Goal: Task Accomplishment & Management: Use online tool/utility

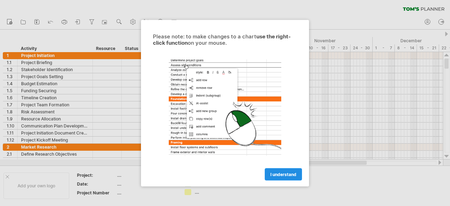
click at [275, 173] on span "I understand" at bounding box center [283, 173] width 26 height 5
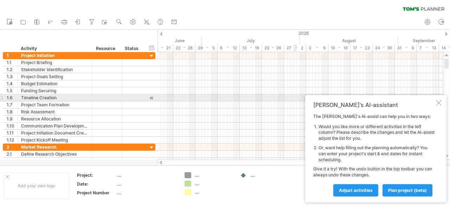
click at [440, 102] on div at bounding box center [439, 103] width 6 height 6
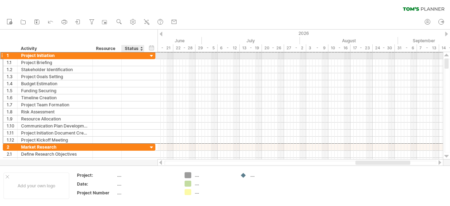
click at [148, 56] on div "**********" at bounding box center [79, 55] width 153 height 7
click at [154, 56] on div at bounding box center [151, 56] width 7 height 7
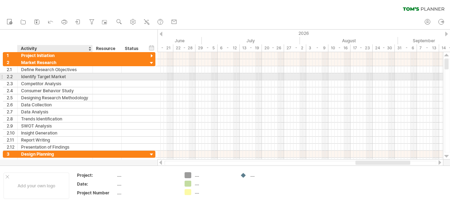
click at [55, 75] on div "Identify Target Market" at bounding box center [55, 76] width 68 height 7
click at [102, 75] on div at bounding box center [106, 76] width 21 height 7
click at [102, 75] on input "text" at bounding box center [106, 76] width 21 height 7
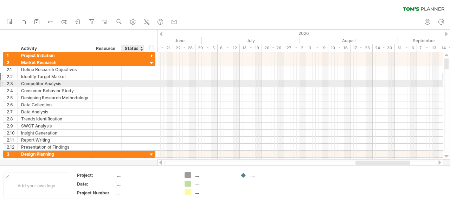
click at [130, 81] on div at bounding box center [132, 83] width 15 height 7
click at [130, 81] on input "text" at bounding box center [132, 83] width 15 height 7
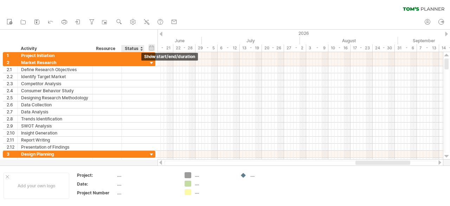
click at [153, 47] on div "hide start/end/duration show start/end/duration" at bounding box center [151, 47] width 7 height 7
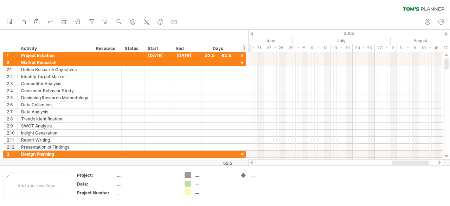
click at [253, 14] on div "clear filter reapply filter" at bounding box center [225, 7] width 450 height 15
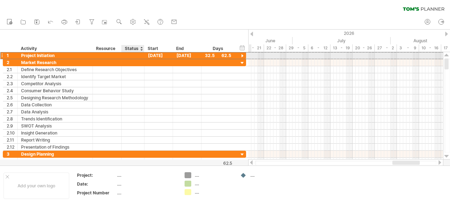
click at [133, 57] on div at bounding box center [132, 55] width 15 height 7
click at [104, 45] on div "Resource" at bounding box center [106, 48] width 21 height 7
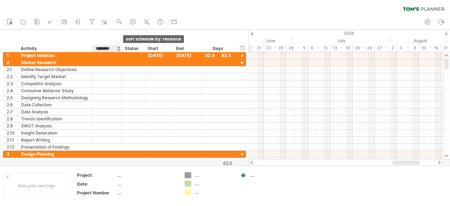
click at [117, 49] on div at bounding box center [118, 48] width 3 height 7
click at [101, 48] on div "Resource" at bounding box center [106, 48] width 21 height 7
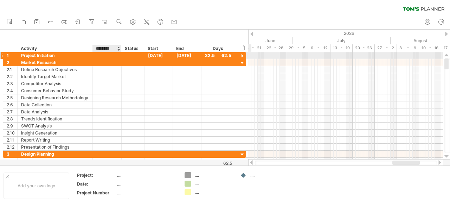
click at [102, 56] on div at bounding box center [106, 55] width 21 height 7
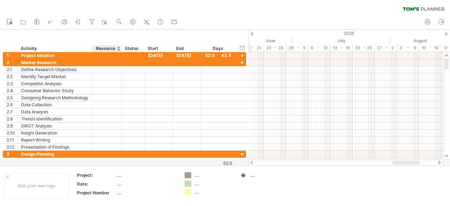
click at [102, 48] on div "Resource" at bounding box center [106, 48] width 21 height 7
click at [0, 0] on input "********" at bounding box center [0, 0] width 0 height 0
type input "**********"
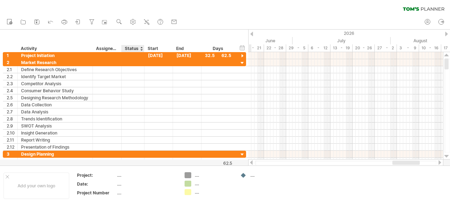
click at [130, 48] on div "Status" at bounding box center [132, 48] width 15 height 7
click at [130, 48] on input "******" at bounding box center [132, 48] width 15 height 7
type input "********"
click at [168, 36] on div "**********" at bounding box center [124, 41] width 248 height 22
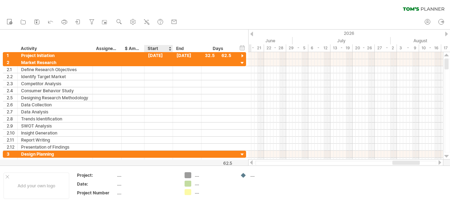
scroll to position [0, 0]
click at [131, 62] on div at bounding box center [132, 62] width 15 height 7
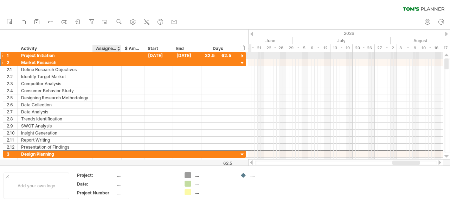
click at [102, 58] on div at bounding box center [106, 55] width 21 height 7
click at [101, 64] on div at bounding box center [106, 62] width 21 height 7
click at [223, 56] on div "32.5" at bounding box center [218, 55] width 26 height 7
click at [227, 56] on div "32.5" at bounding box center [218, 55] width 26 height 7
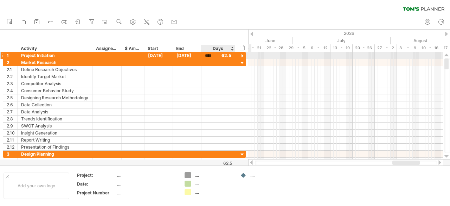
click at [227, 56] on div "****" at bounding box center [218, 55] width 26 height 7
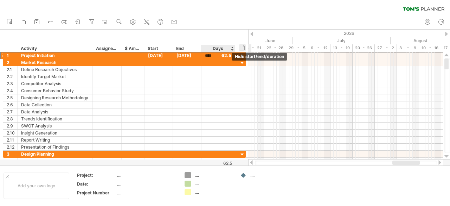
click at [241, 49] on div "hide start/end/duration show start/end/duration" at bounding box center [242, 47] width 7 height 7
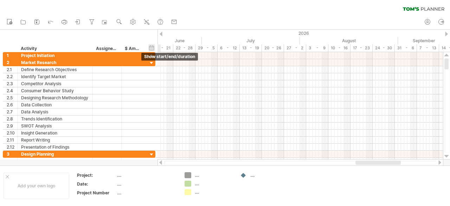
click at [153, 46] on div "hide start/end/duration show start/end/duration" at bounding box center [151, 47] width 7 height 7
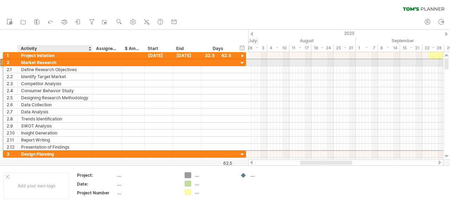
click at [42, 63] on div "Market Research" at bounding box center [55, 62] width 68 height 7
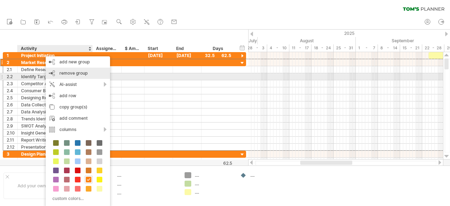
click at [73, 76] on div "remove group remove selected groups" at bounding box center [78, 72] width 64 height 11
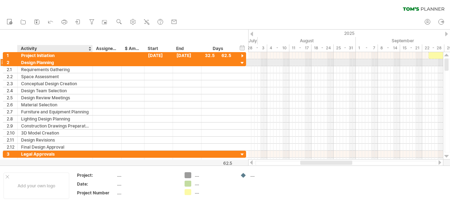
click at [39, 62] on div "Design Planning" at bounding box center [55, 62] width 68 height 7
click at [39, 73] on div "Space Assessment" at bounding box center [55, 76] width 68 height 7
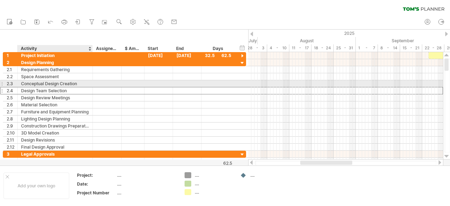
click at [40, 87] on div "Design Team Selection" at bounding box center [55, 90] width 68 height 7
click at [35, 84] on div "Conceptual Design Creation" at bounding box center [55, 83] width 68 height 7
click at [9, 85] on div "2.3" at bounding box center [12, 83] width 11 height 7
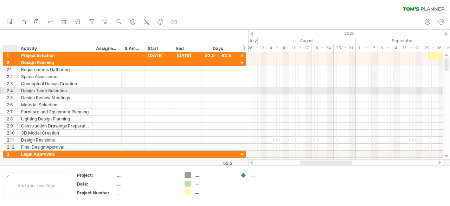
click at [10, 90] on div "2.4" at bounding box center [12, 90] width 11 height 7
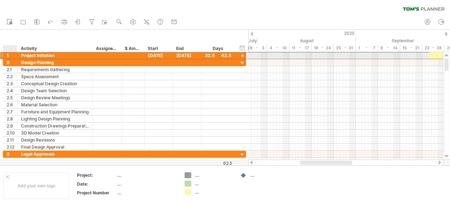
click at [40, 56] on div "Project Initiation" at bounding box center [55, 55] width 68 height 7
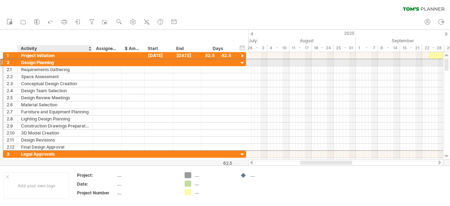
click at [40, 63] on div "Design Planning" at bounding box center [55, 62] width 68 height 7
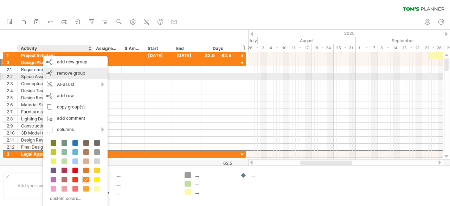
click at [58, 73] on span "remove group" at bounding box center [71, 72] width 28 height 5
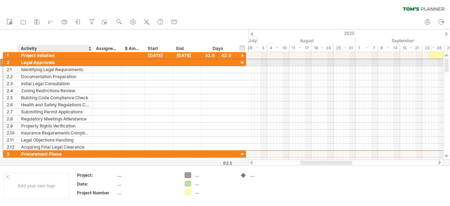
click at [43, 63] on div "Legal Approvals" at bounding box center [55, 62] width 68 height 7
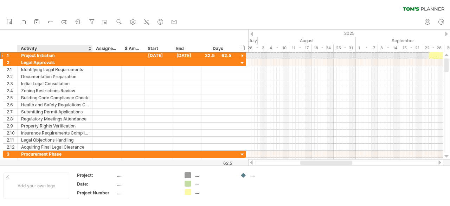
click at [42, 57] on div "Project Initiation" at bounding box center [55, 55] width 68 height 7
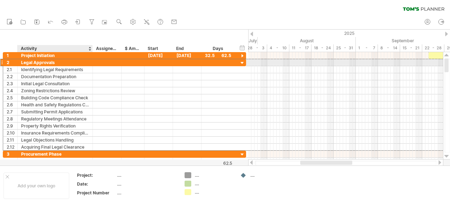
click at [54, 63] on div "Legal Approvals" at bounding box center [55, 62] width 68 height 7
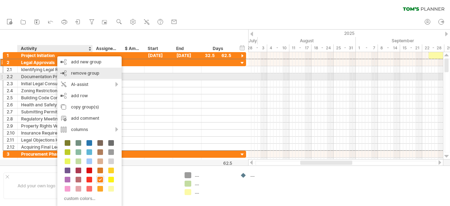
click at [74, 73] on span "remove group" at bounding box center [85, 72] width 28 height 5
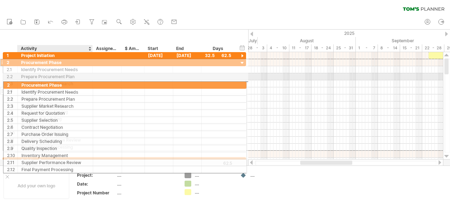
drag, startPoint x: 56, startPoint y: 65, endPoint x: 53, endPoint y: 88, distance: 22.6
click at [53, 88] on div "**********" at bounding box center [124, 105] width 243 height 92
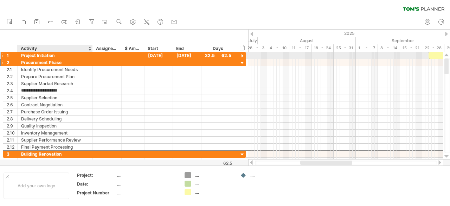
click at [38, 54] on div "Project Initiation" at bounding box center [55, 55] width 68 height 7
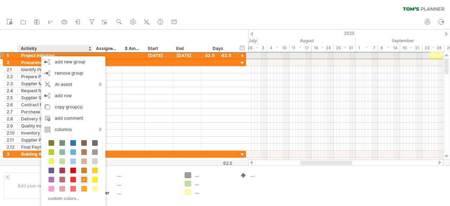
click at [24, 57] on div "Project Initiation" at bounding box center [55, 55] width 68 height 7
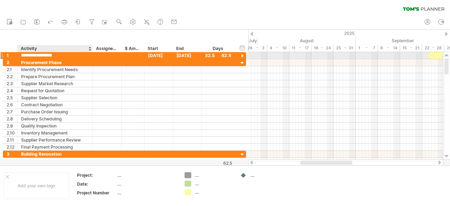
click at [24, 57] on input "**********" at bounding box center [55, 55] width 68 height 7
click at [56, 57] on input "**********" at bounding box center [55, 55] width 68 height 7
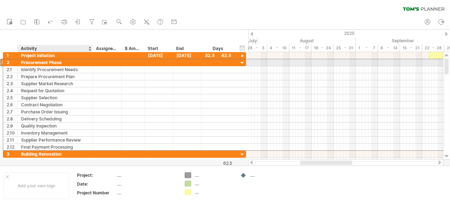
click at [51, 64] on div "Procurement Phase" at bounding box center [55, 62] width 68 height 7
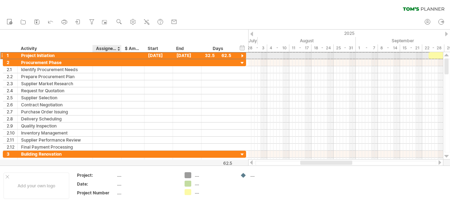
click at [110, 54] on div at bounding box center [106, 55] width 21 height 7
click at [151, 56] on div "[DATE]" at bounding box center [158, 55] width 28 height 7
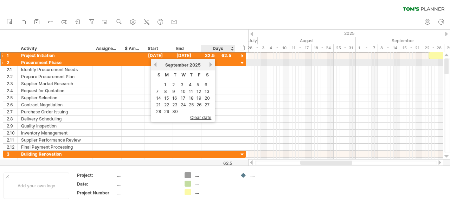
click at [210, 64] on link "next" at bounding box center [210, 64] width 5 height 5
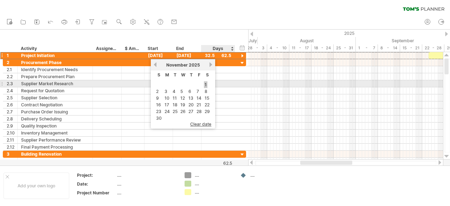
click at [206, 84] on link "1" at bounding box center [206, 84] width 4 height 7
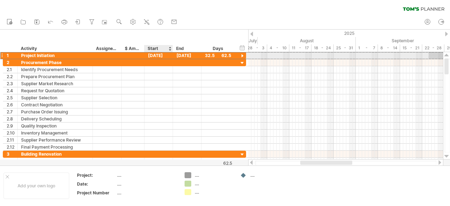
click at [160, 55] on div "[DATE]" at bounding box center [158, 55] width 28 height 7
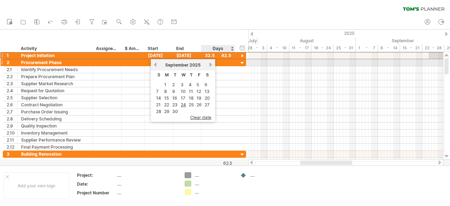
click at [215, 63] on div "previous next [DATE]" at bounding box center [183, 64] width 64 height 11
click at [209, 63] on link "next" at bounding box center [210, 64] width 5 height 5
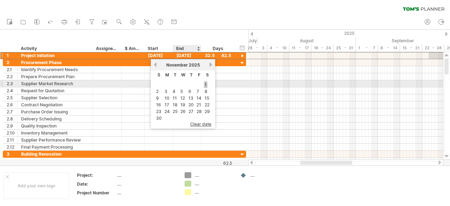
click at [205, 83] on link "1" at bounding box center [206, 84] width 4 height 7
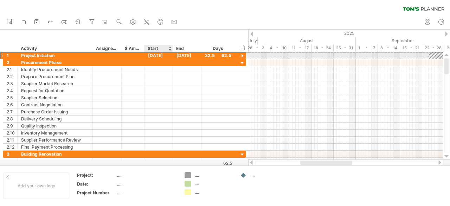
click at [158, 56] on div "[DATE]" at bounding box center [158, 55] width 28 height 7
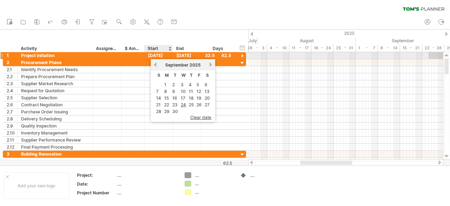
click at [158, 56] on div "[DATE]" at bounding box center [158, 55] width 28 height 7
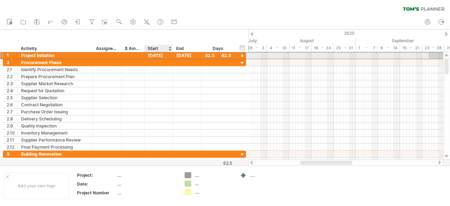
click at [158, 56] on div "[DATE]" at bounding box center [158, 55] width 28 height 7
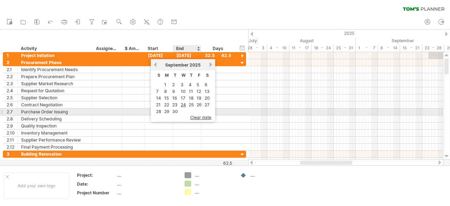
click at [198, 115] on span "clear date" at bounding box center [200, 117] width 21 height 5
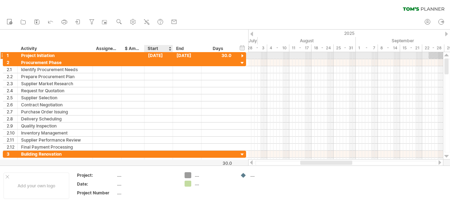
click at [153, 54] on div "[DATE]" at bounding box center [158, 55] width 28 height 7
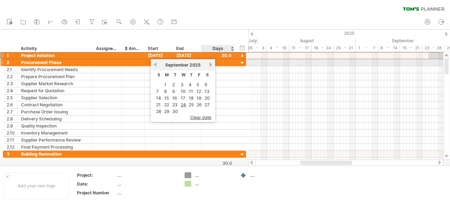
click at [211, 64] on link "next" at bounding box center [210, 64] width 5 height 5
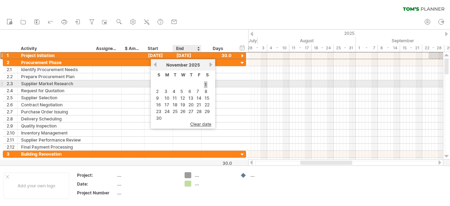
click at [205, 85] on link "1" at bounding box center [206, 84] width 4 height 7
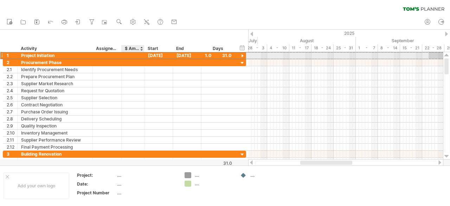
click at [145, 56] on div "[DATE]" at bounding box center [158, 55] width 28 height 7
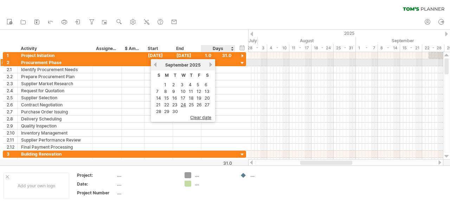
click at [208, 66] on div "[DATE]" at bounding box center [182, 64] width 51 height 5
click at [210, 65] on link "next" at bounding box center [210, 64] width 5 height 5
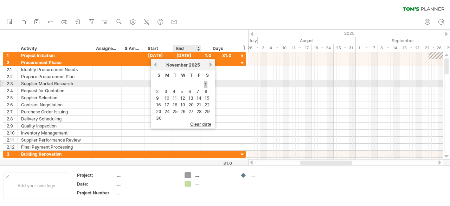
click at [205, 83] on link "1" at bounding box center [206, 84] width 4 height 7
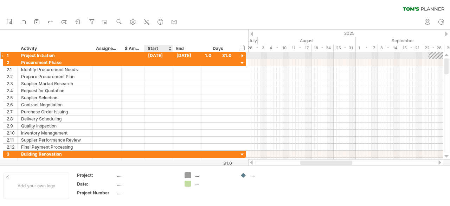
click at [158, 53] on div "[DATE]" at bounding box center [158, 55] width 28 height 7
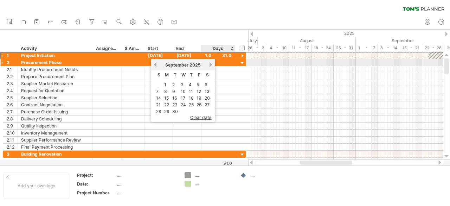
click at [209, 65] on link "next" at bounding box center [210, 64] width 5 height 5
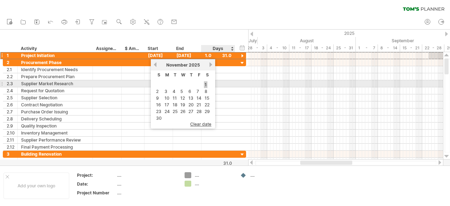
click at [206, 84] on link "1" at bounding box center [206, 84] width 4 height 7
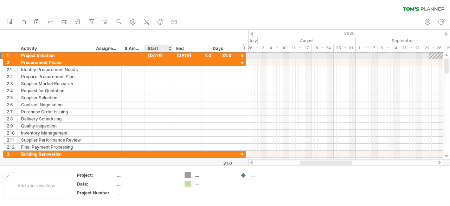
click at [158, 54] on div "[DATE]" at bounding box center [158, 55] width 28 height 7
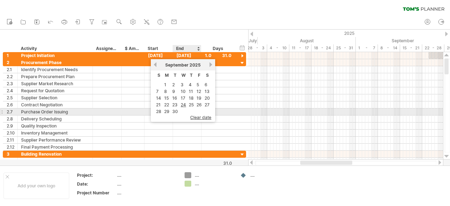
click at [195, 115] on span "clear date" at bounding box center [200, 117] width 21 height 5
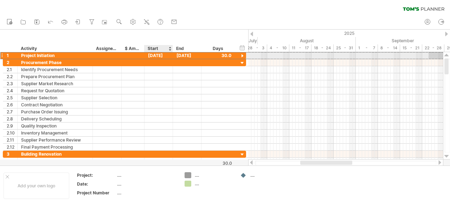
click at [148, 53] on div "[DATE]" at bounding box center [158, 55] width 28 height 7
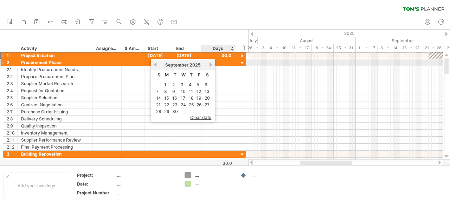
click at [210, 64] on link "next" at bounding box center [210, 64] width 5 height 5
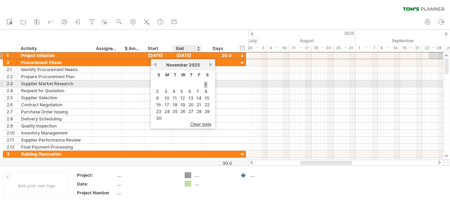
click at [205, 84] on link "1" at bounding box center [206, 84] width 4 height 7
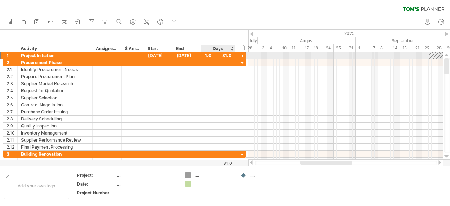
click at [208, 56] on div "1.0" at bounding box center [218, 55] width 26 height 7
type input "*"
click at [225, 56] on div "*" at bounding box center [218, 55] width 26 height 7
click at [225, 56] on div at bounding box center [218, 55] width 26 height 7
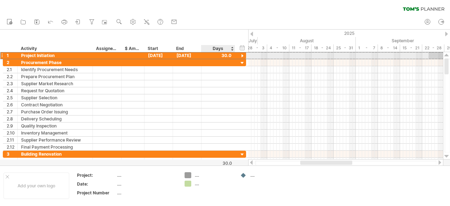
click at [225, 56] on div at bounding box center [218, 55] width 26 height 7
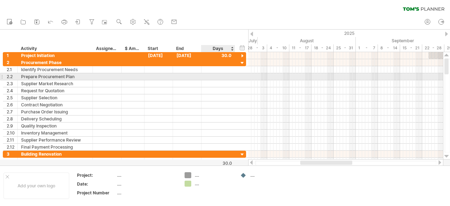
click at [229, 76] on div at bounding box center [218, 76] width 26 height 7
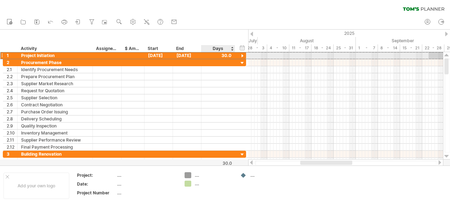
click at [229, 54] on div at bounding box center [218, 55] width 26 height 7
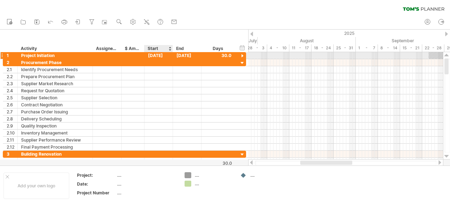
click at [157, 53] on div "[DATE]" at bounding box center [158, 55] width 28 height 7
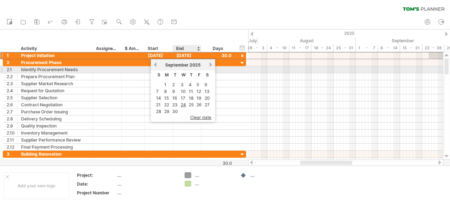
click at [199, 69] on div "previous next [DATE]" at bounding box center [183, 64] width 64 height 11
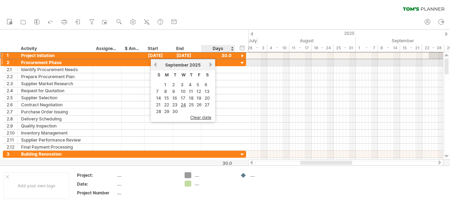
click at [210, 64] on link "next" at bounding box center [210, 64] width 5 height 5
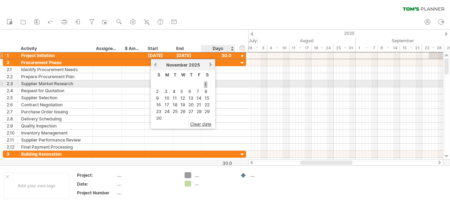
click at [205, 84] on link "1" at bounding box center [206, 84] width 4 height 7
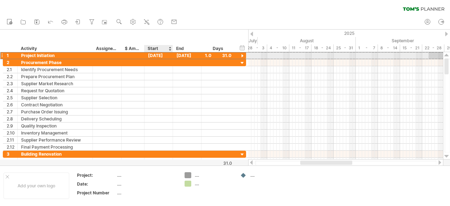
click at [152, 54] on div "[DATE]" at bounding box center [158, 55] width 28 height 7
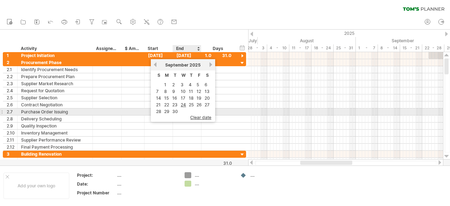
click at [204, 115] on span "clear date" at bounding box center [200, 117] width 21 height 5
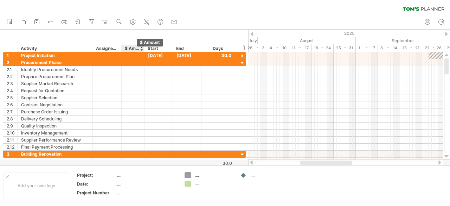
click at [126, 49] on div "$ Amount" at bounding box center [132, 48] width 15 height 7
click at [153, 49] on div "Start" at bounding box center [158, 48] width 21 height 7
click at [127, 47] on div "$ Amount" at bounding box center [132, 48] width 15 height 7
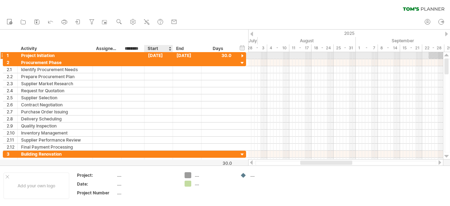
click at [162, 53] on div "[DATE]" at bounding box center [158, 55] width 28 height 7
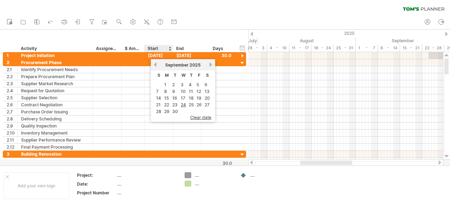
click at [169, 50] on div at bounding box center [169, 48] width 3 height 7
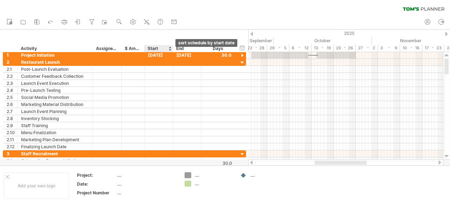
click at [169, 50] on div at bounding box center [169, 48] width 3 height 7
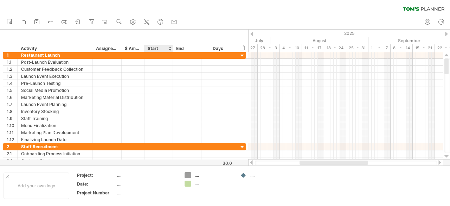
click at [169, 47] on div at bounding box center [169, 48] width 3 height 7
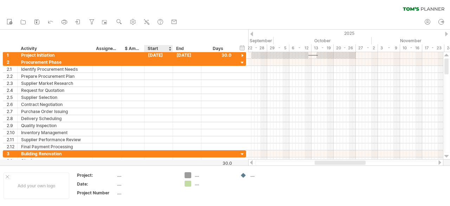
click at [169, 47] on div at bounding box center [169, 48] width 3 height 7
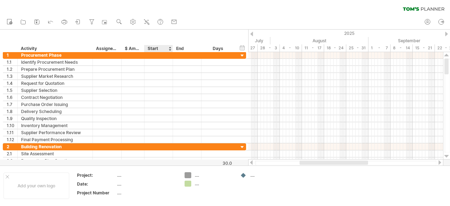
click at [170, 47] on div at bounding box center [169, 48] width 3 height 7
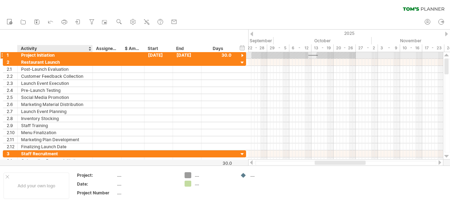
click at [46, 55] on div "Project Initiation" at bounding box center [55, 55] width 68 height 7
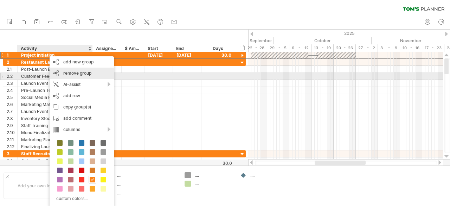
click at [65, 77] on div "remove group remove selected groups" at bounding box center [82, 72] width 64 height 11
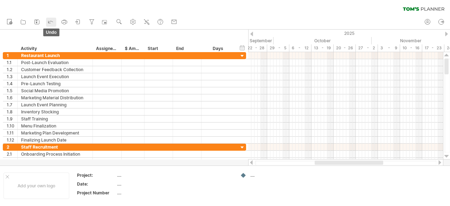
click at [53, 22] on icon at bounding box center [51, 22] width 5 height 2
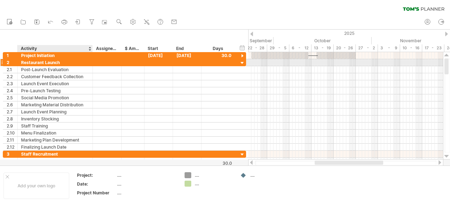
click at [34, 64] on div "Restaurant Launch" at bounding box center [55, 62] width 68 height 7
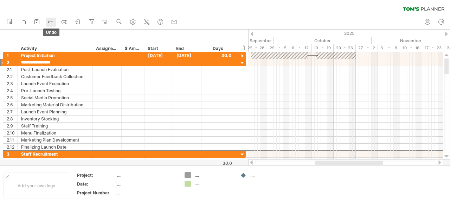
click at [51, 20] on icon at bounding box center [50, 21] width 7 height 7
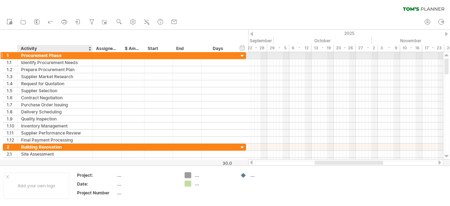
click at [41, 54] on div "Procurement Phase" at bounding box center [55, 55] width 68 height 7
click at [41, 54] on input "**********" at bounding box center [55, 55] width 68 height 7
click at [65, 56] on input "**********" at bounding box center [55, 55] width 68 height 7
drag, startPoint x: 65, startPoint y: 56, endPoint x: 15, endPoint y: 52, distance: 50.7
click at [15, 52] on div "**********" at bounding box center [124, 55] width 243 height 7
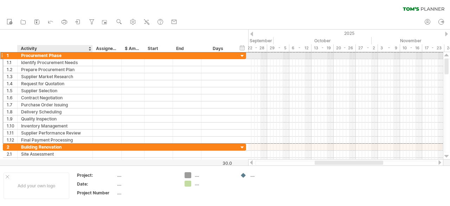
click at [60, 56] on div "Procurement Phase" at bounding box center [55, 55] width 68 height 7
click at [0, 0] on input "**********" at bounding box center [0, 0] width 0 height 0
type input "*"
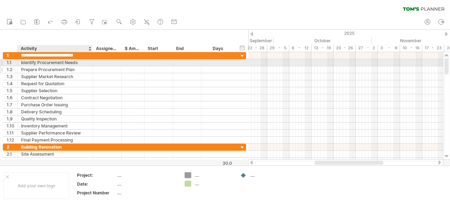
type input "**********"
click at [62, 66] on div "Prepare Procurement Plan" at bounding box center [55, 69] width 68 height 7
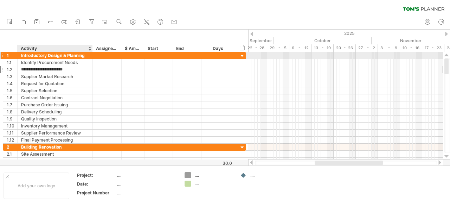
click at [54, 55] on div "Introductory Design & Planning" at bounding box center [55, 55] width 68 height 7
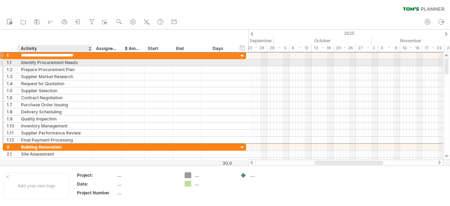
click at [56, 62] on div "Identify Procurement Needs" at bounding box center [55, 62] width 68 height 7
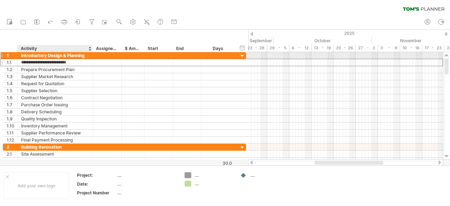
click at [68, 56] on div "Introductory Design & Planning" at bounding box center [55, 55] width 68 height 7
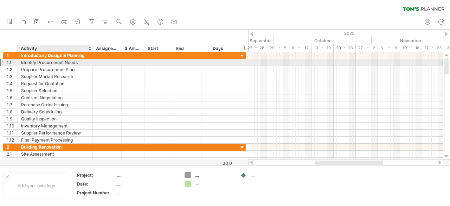
click at [50, 59] on div "Identify Procurement Needs" at bounding box center [55, 62] width 68 height 7
click at [54, 63] on input "**********" at bounding box center [55, 62] width 68 height 7
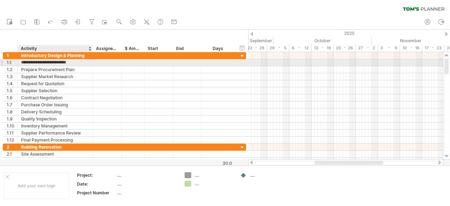
click at [54, 63] on input "**********" at bounding box center [55, 62] width 68 height 7
click at [81, 62] on input "**********" at bounding box center [55, 62] width 68 height 7
drag, startPoint x: 81, startPoint y: 62, endPoint x: 0, endPoint y: 62, distance: 80.9
click at [0, 62] on div "**********" at bounding box center [123, 108] width 246 height 112
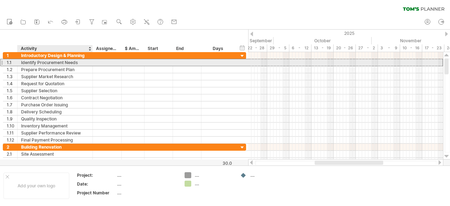
click at [53, 62] on div "Identify Procurement Needs" at bounding box center [55, 62] width 68 height 7
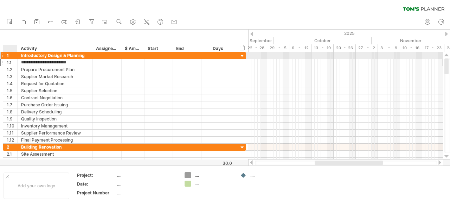
drag, startPoint x: 82, startPoint y: 61, endPoint x: 0, endPoint y: 57, distance: 82.0
click at [3, 57] on div "**********" at bounding box center [124, 97] width 243 height 91
paste input "text"
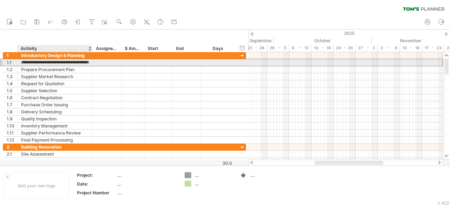
scroll to position [0, 9]
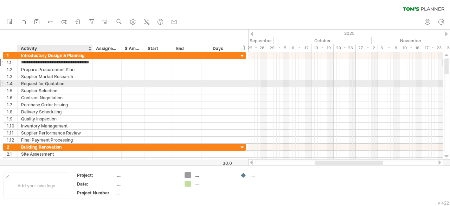
type input "**********"
click at [55, 82] on div "Request for Quotation" at bounding box center [55, 83] width 68 height 7
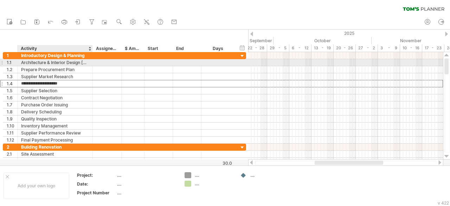
click at [46, 62] on div "Architecture & Interior Design [MEDICAL_DATA]" at bounding box center [55, 62] width 68 height 7
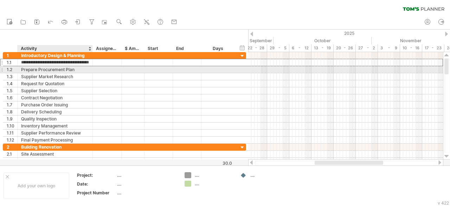
click at [48, 71] on div "Prepare Procurement Plan" at bounding box center [55, 69] width 68 height 7
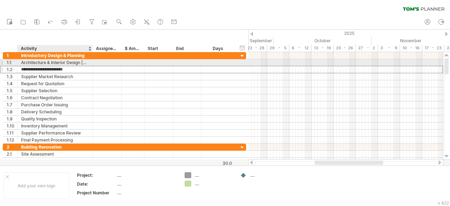
click at [58, 63] on div "Architecture & Interior Design [MEDICAL_DATA]" at bounding box center [55, 62] width 68 height 7
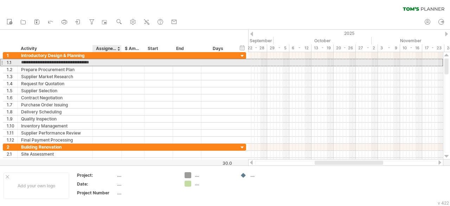
click at [100, 62] on div at bounding box center [106, 62] width 21 height 7
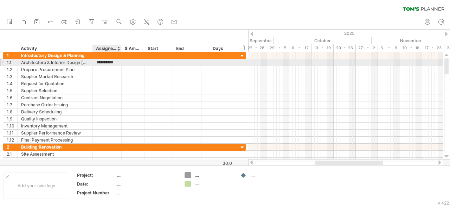
type input "**********"
click at [129, 65] on div at bounding box center [132, 62] width 15 height 7
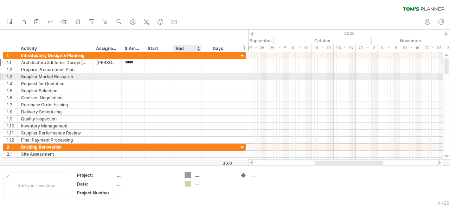
type input "******"
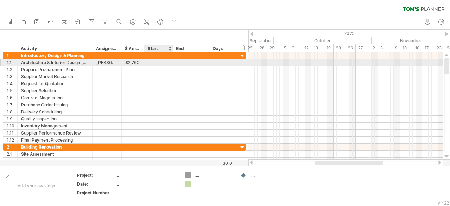
click at [158, 62] on div at bounding box center [158, 62] width 28 height 7
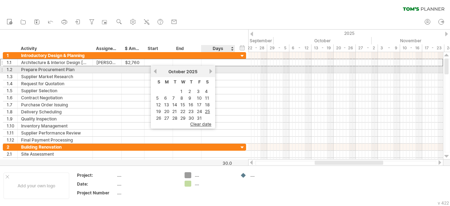
click at [210, 71] on link "next" at bounding box center [210, 71] width 5 height 5
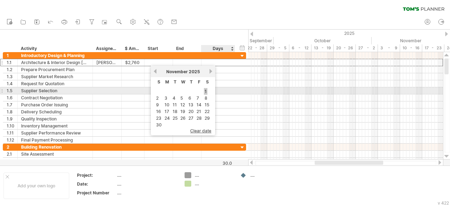
click at [205, 91] on link "1" at bounding box center [206, 91] width 4 height 7
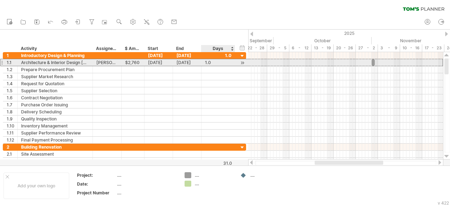
click at [214, 63] on div "1.0" at bounding box center [218, 62] width 26 height 7
type input "**"
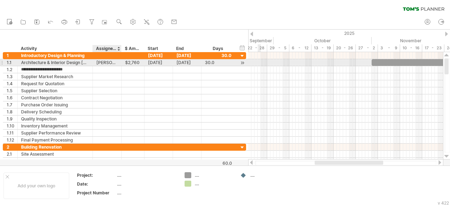
click at [105, 63] on div "[PERSON_NAME] Arch" at bounding box center [106, 62] width 21 height 7
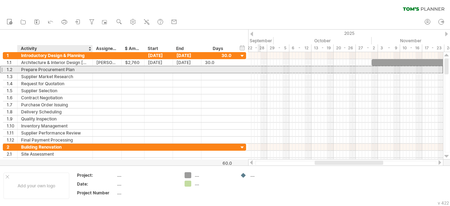
click at [63, 71] on div "Prepare Procurement Plan" at bounding box center [55, 69] width 68 height 7
drag, startPoint x: 75, startPoint y: 71, endPoint x: 9, endPoint y: 69, distance: 66.1
click at [9, 69] on div "**********" at bounding box center [124, 69] width 243 height 7
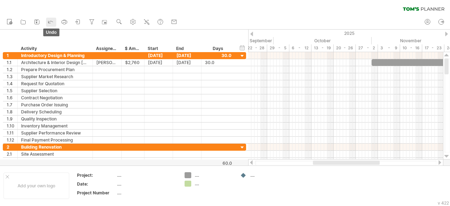
click at [51, 21] on icon at bounding box center [51, 22] width 5 height 2
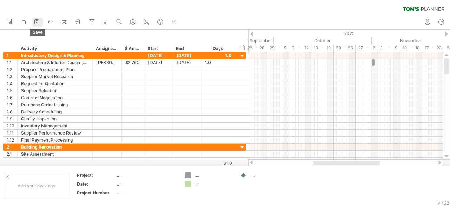
click at [33, 21] on icon at bounding box center [36, 21] width 7 height 7
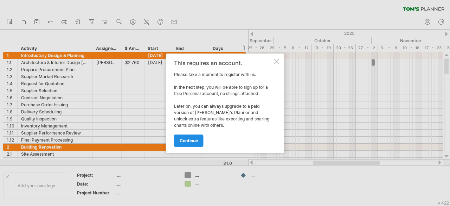
click at [194, 139] on span "continue" at bounding box center [189, 140] width 18 height 5
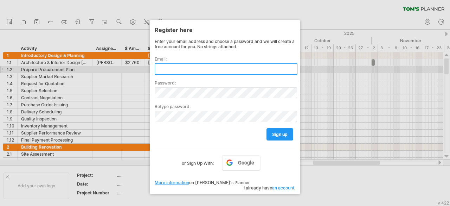
click at [195, 67] on input "text" at bounding box center [226, 68] width 143 height 11
type input "**********"
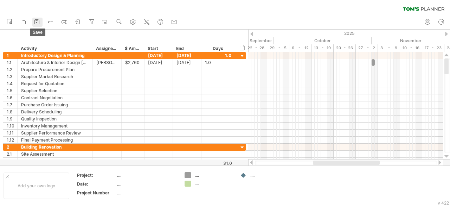
click at [39, 20] on icon at bounding box center [37, 22] width 5 height 5
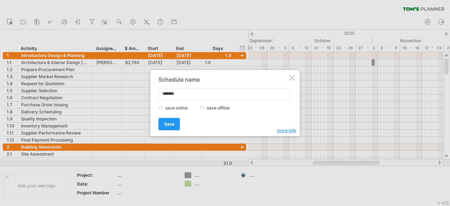
type input "******"
click at [165, 124] on span "Save" at bounding box center [169, 123] width 10 height 5
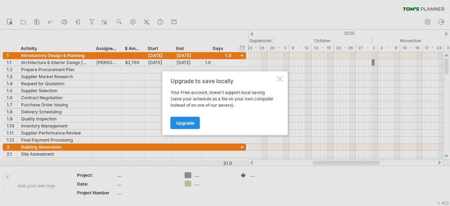
click at [178, 122] on span "Upgrade" at bounding box center [185, 122] width 18 height 5
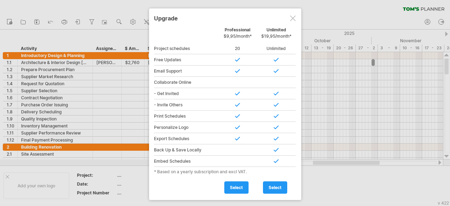
click at [291, 17] on div at bounding box center [293, 18] width 6 height 6
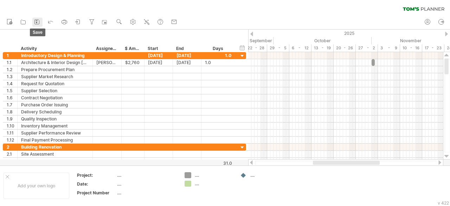
click at [33, 19] on link "save" at bounding box center [37, 22] width 10 height 9
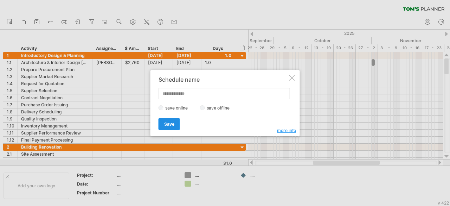
click at [172, 120] on link "Save" at bounding box center [169, 124] width 21 height 12
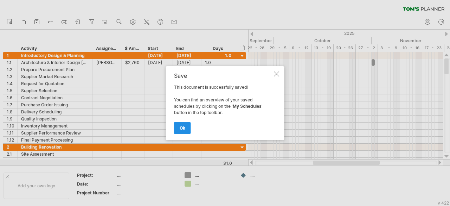
click at [181, 127] on span "ok" at bounding box center [183, 127] width 6 height 5
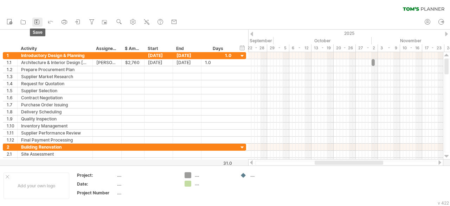
click at [35, 21] on icon at bounding box center [37, 22] width 5 height 5
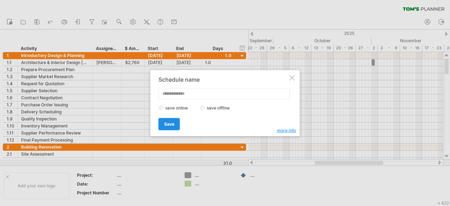
click at [171, 123] on span "Save" at bounding box center [169, 123] width 10 height 5
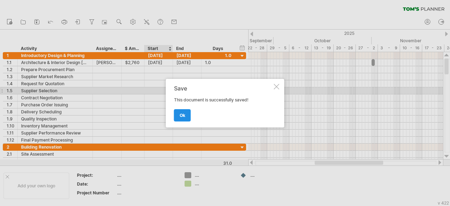
click at [177, 113] on link "ok" at bounding box center [182, 115] width 17 height 12
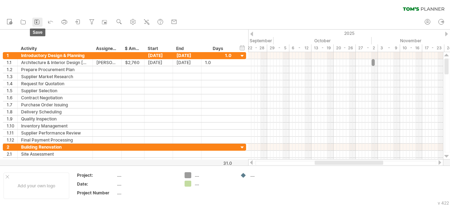
click at [40, 19] on icon at bounding box center [36, 21] width 7 height 7
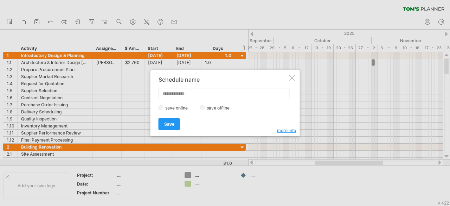
click at [210, 107] on label "save offline" at bounding box center [220, 107] width 31 height 5
click at [167, 124] on span "Save" at bounding box center [169, 123] width 10 height 5
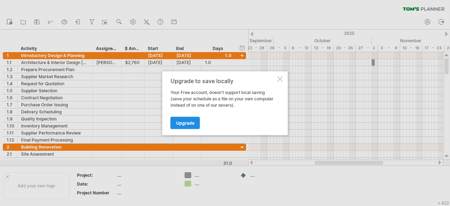
click at [181, 124] on span "Upgrade" at bounding box center [185, 122] width 18 height 5
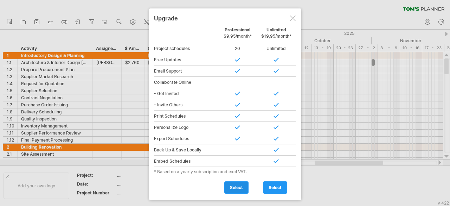
click at [232, 185] on span "select" at bounding box center [236, 187] width 13 height 5
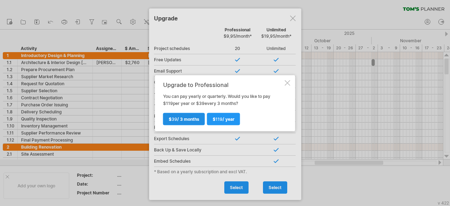
click at [187, 119] on span "$ 39 / 3 months" at bounding box center [184, 118] width 31 height 5
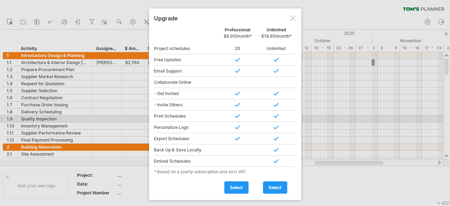
type input "**********"
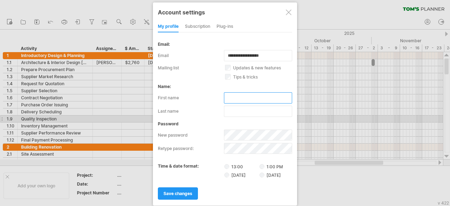
click at [238, 95] on input "text" at bounding box center [258, 97] width 68 height 11
type input "****"
click at [240, 109] on input "text" at bounding box center [258, 110] width 68 height 11
type input "*****"
click at [193, 124] on div "password new password retype password:" at bounding box center [225, 137] width 134 height 33
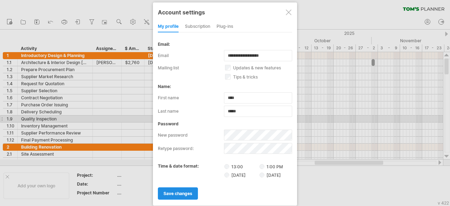
click at [188, 187] on link "save changes" at bounding box center [178, 193] width 40 height 12
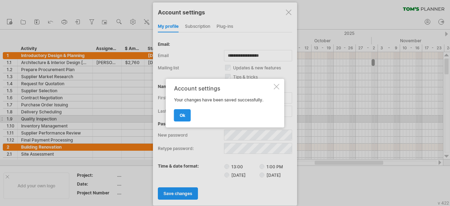
click at [186, 115] on link "ok" at bounding box center [182, 115] width 17 height 12
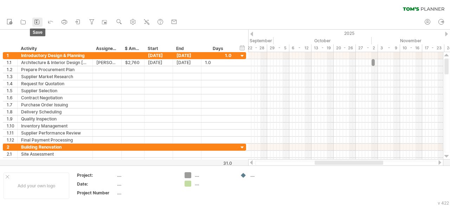
click at [36, 18] on link "save" at bounding box center [37, 22] width 10 height 9
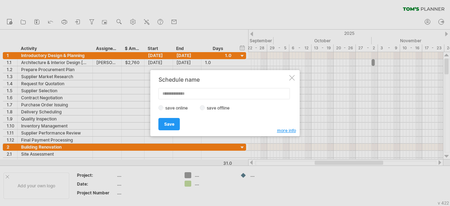
click at [211, 109] on label "save offline" at bounding box center [220, 107] width 31 height 5
click at [171, 127] on link "Save" at bounding box center [169, 124] width 21 height 12
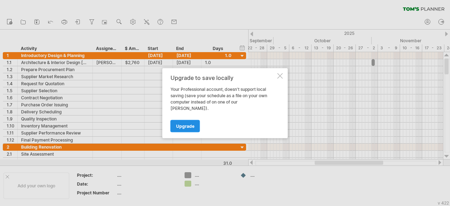
click at [182, 123] on span "Upgrade" at bounding box center [185, 125] width 18 height 5
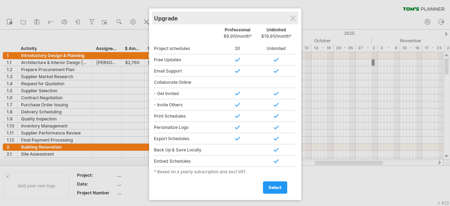
click at [293, 14] on div "Upgrade" at bounding box center [225, 18] width 142 height 13
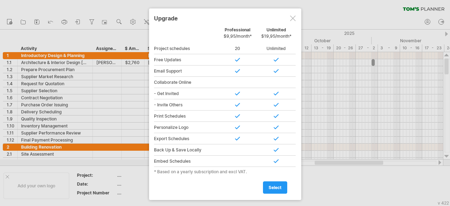
click at [295, 20] on div at bounding box center [293, 18] width 6 height 6
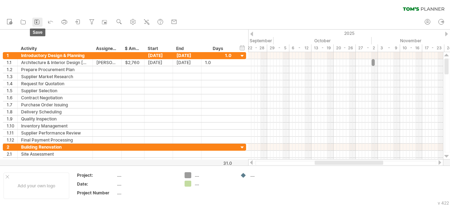
click at [35, 23] on icon at bounding box center [36, 21] width 7 height 7
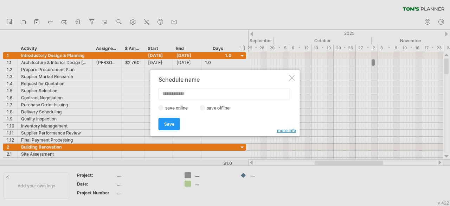
click at [213, 107] on label "save offline" at bounding box center [220, 107] width 31 height 5
click at [175, 96] on input "text" at bounding box center [224, 93] width 131 height 11
type input "******"
click at [170, 128] on link "Save" at bounding box center [169, 124] width 21 height 12
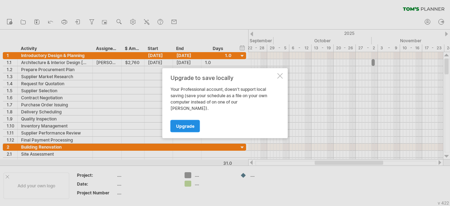
click at [182, 125] on link "Upgrade" at bounding box center [185, 126] width 30 height 12
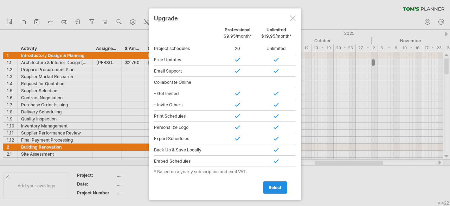
click at [276, 182] on link "select" at bounding box center [275, 187] width 24 height 12
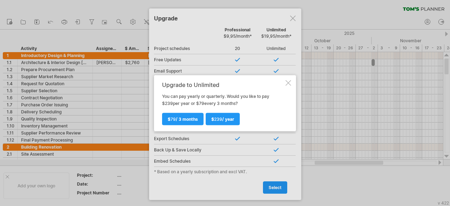
click at [288, 80] on div at bounding box center [288, 83] width 6 height 6
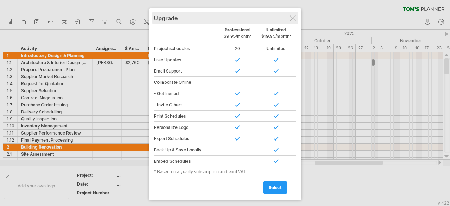
click at [289, 17] on div "Upgrade" at bounding box center [225, 18] width 142 height 13
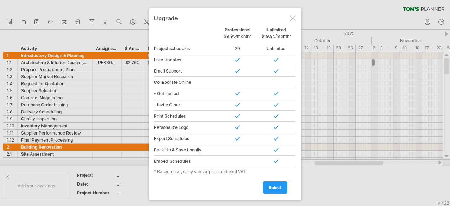
click at [292, 19] on div at bounding box center [293, 18] width 6 height 6
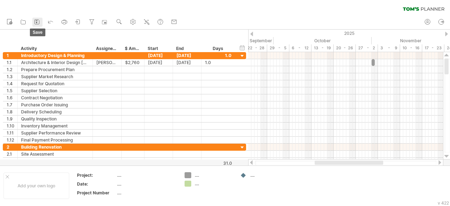
click at [35, 20] on icon at bounding box center [36, 21] width 7 height 7
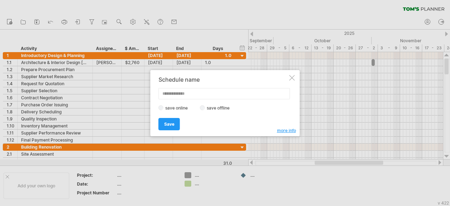
click at [291, 77] on div at bounding box center [292, 78] width 6 height 6
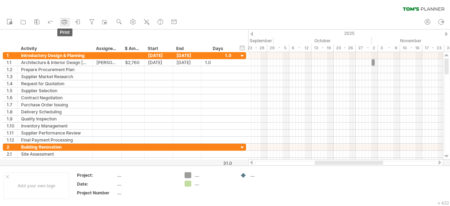
click at [66, 21] on icon at bounding box center [64, 22] width 5 height 3
select select "**"
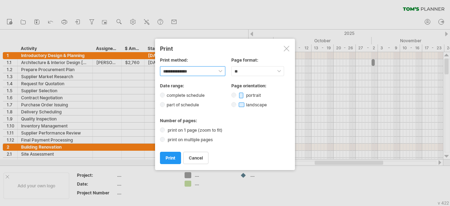
click at [195, 69] on select "**********" at bounding box center [192, 71] width 65 height 10
click at [226, 123] on div "Number of pages: print on 1 page (zoom to fit) print on multiple pages" at bounding box center [225, 130] width 130 height 24
click at [173, 152] on link "print" at bounding box center [170, 158] width 21 height 12
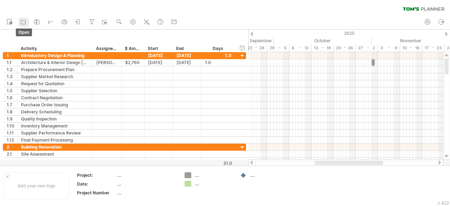
click at [22, 23] on icon at bounding box center [23, 21] width 7 height 7
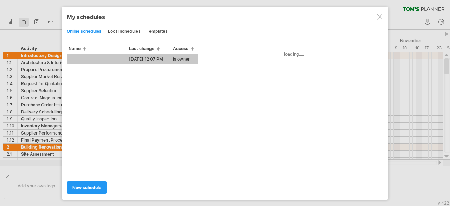
type input "**********"
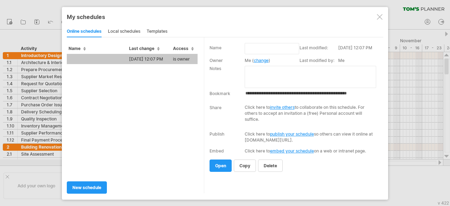
click at [382, 19] on div at bounding box center [380, 17] width 6 height 6
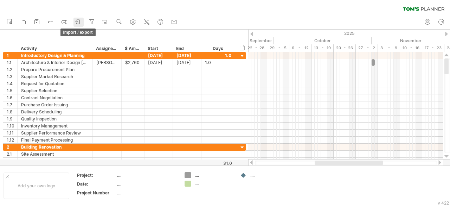
click at [82, 20] on link "import / export" at bounding box center [78, 22] width 10 height 9
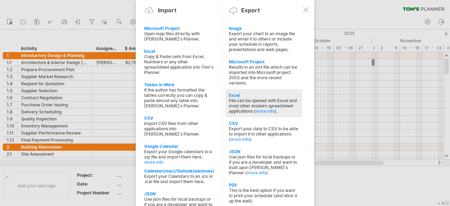
click at [240, 92] on div "Excel" at bounding box center [264, 94] width 70 height 5
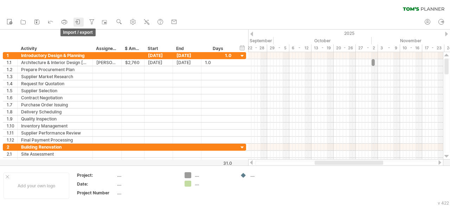
click at [79, 19] on icon at bounding box center [78, 21] width 7 height 7
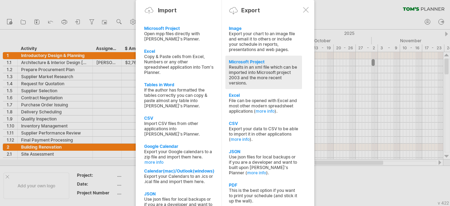
click at [243, 60] on div "Microsoft Project" at bounding box center [264, 61] width 70 height 5
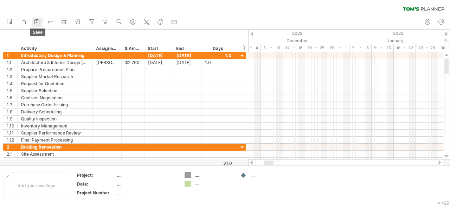
click at [33, 21] on link "save" at bounding box center [37, 22] width 10 height 9
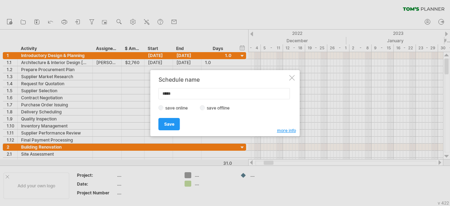
type input "******"
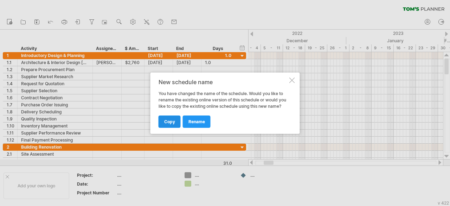
click at [171, 120] on span "copy" at bounding box center [169, 121] width 11 height 5
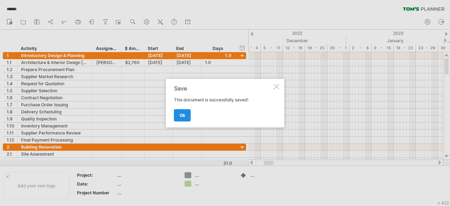
click at [182, 116] on span "ok" at bounding box center [183, 114] width 6 height 5
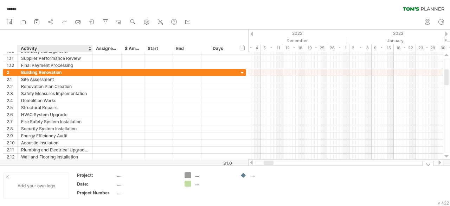
click at [39, 187] on div "Add your own logo" at bounding box center [37, 185] width 66 height 26
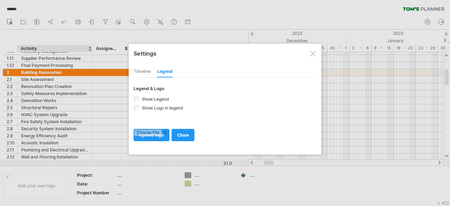
click at [314, 52] on div at bounding box center [313, 54] width 6 height 6
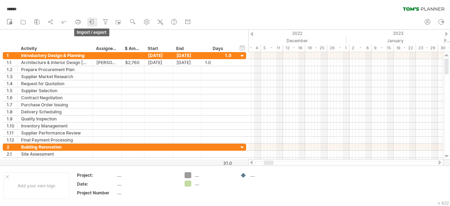
click at [93, 20] on icon at bounding box center [91, 21] width 7 height 7
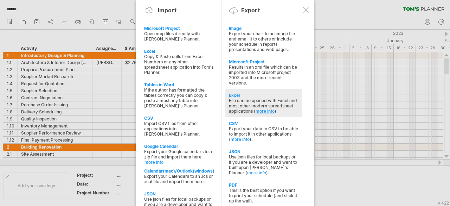
click at [263, 108] on link "more info" at bounding box center [265, 110] width 19 height 5
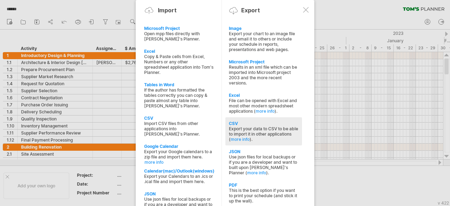
click at [231, 121] on div "CSV" at bounding box center [264, 123] width 70 height 5
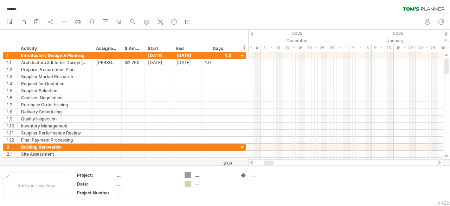
click at [435, 19] on ul "my account log out" at bounding box center [434, 22] width 26 height 15
click at [428, 19] on icon at bounding box center [427, 21] width 7 height 7
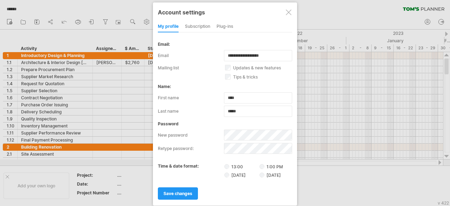
click at [203, 22] on div "subscription" at bounding box center [197, 26] width 25 height 11
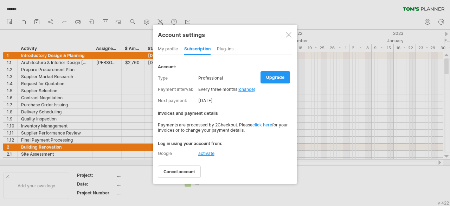
click at [247, 89] on link "change" at bounding box center [246, 88] width 15 height 5
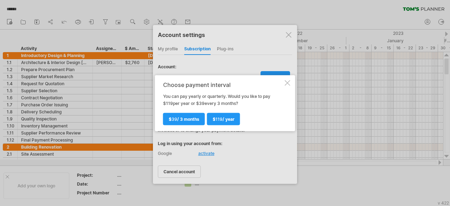
click at [285, 83] on div at bounding box center [288, 83] width 6 height 6
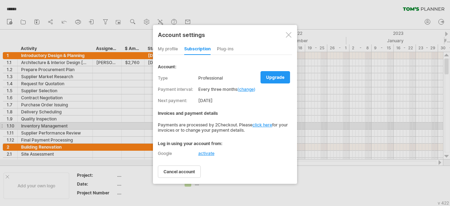
click at [259, 125] on link "click here" at bounding box center [262, 124] width 20 height 5
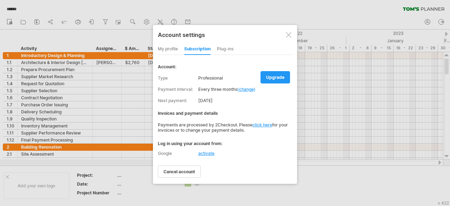
click at [288, 35] on div at bounding box center [289, 35] width 6 height 6
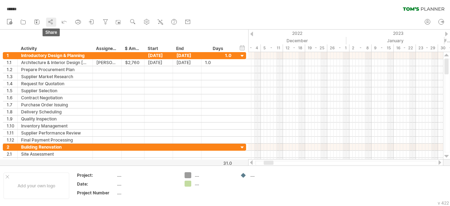
click at [46, 24] on link "share" at bounding box center [51, 22] width 10 height 9
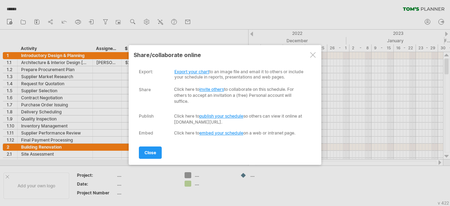
click at [199, 69] on link "Export your chart" at bounding box center [191, 71] width 35 height 5
select select "*******"
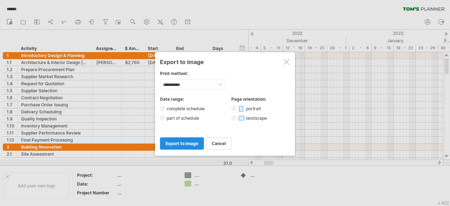
click at [193, 142] on span "export to image" at bounding box center [182, 143] width 33 height 5
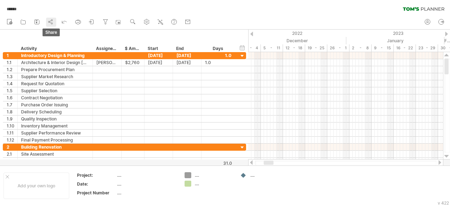
click at [50, 21] on icon at bounding box center [50, 21] width 7 height 7
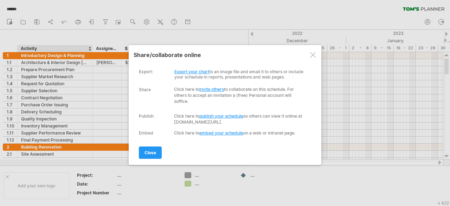
click at [232, 115] on link "publish your schedule" at bounding box center [221, 115] width 44 height 5
select select "*"
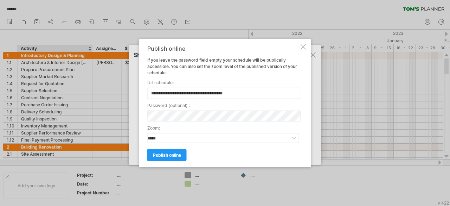
type input "**********"
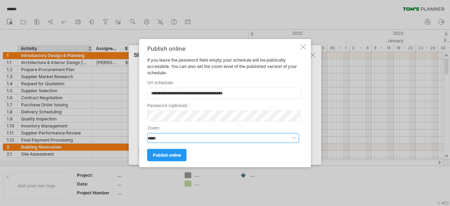
click at [172, 139] on select "**********" at bounding box center [223, 138] width 152 height 10
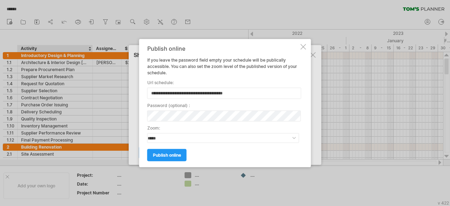
click at [207, 154] on div "publish online" at bounding box center [223, 152] width 152 height 18
click at [178, 152] on span "publish online" at bounding box center [167, 154] width 28 height 5
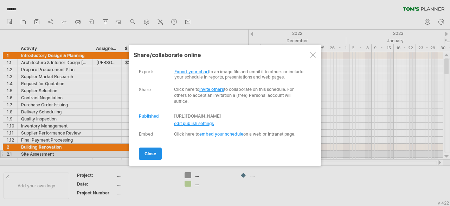
click at [155, 153] on span "close" at bounding box center [150, 153] width 12 height 5
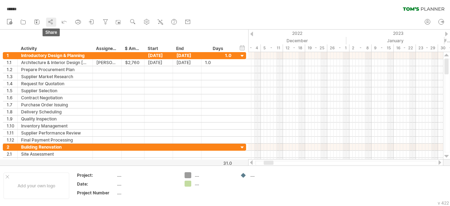
click at [51, 19] on icon at bounding box center [50, 21] width 7 height 7
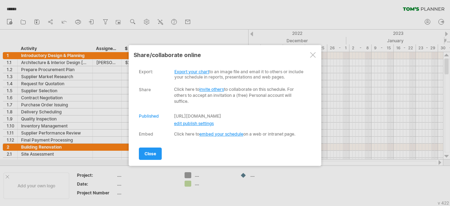
drag, startPoint x: 264, startPoint y: 114, endPoint x: 163, endPoint y: 112, distance: 100.9
click at [163, 113] on div "Publish Published [URL][DOMAIN_NAME] Click here to publish your schedule so oth…" at bounding box center [223, 119] width 169 height 13
click at [195, 113] on link "[URL][DOMAIN_NAME]" at bounding box center [197, 115] width 47 height 5
click at [314, 53] on div at bounding box center [313, 55] width 6 height 6
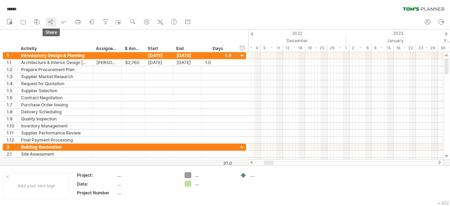
click at [52, 20] on circle at bounding box center [51, 20] width 1 height 1
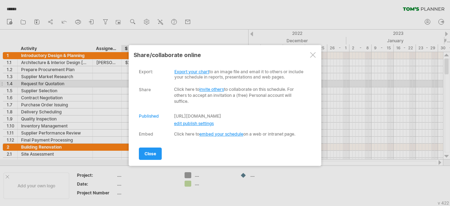
click at [201, 123] on span "edit publish settings" at bounding box center [194, 123] width 40 height 5
select select "*"
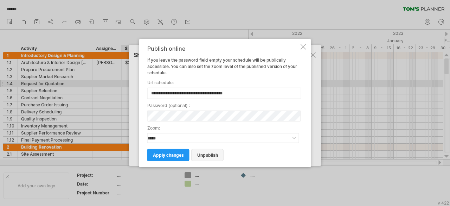
click at [201, 158] on link "unpublish" at bounding box center [208, 155] width 32 height 12
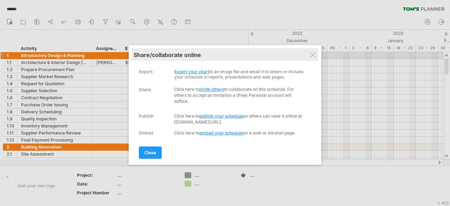
click at [309, 54] on div "share/collaborate online" at bounding box center [225, 54] width 183 height 7
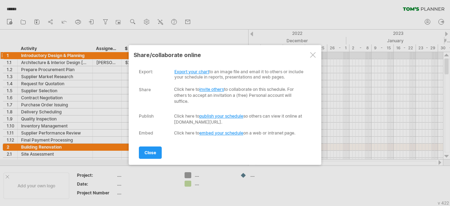
click at [313, 53] on div at bounding box center [313, 55] width 6 height 6
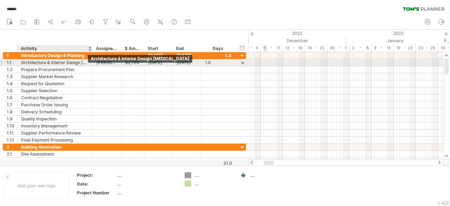
click at [75, 62] on div "Architecture & Interior Design [MEDICAL_DATA]" at bounding box center [55, 62] width 68 height 7
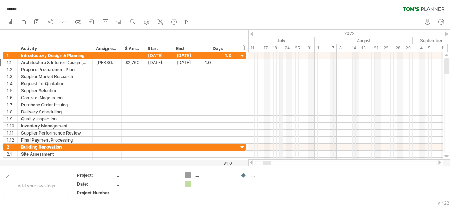
click at [281, 47] on div "18 - 24" at bounding box center [281, 47] width 22 height 7
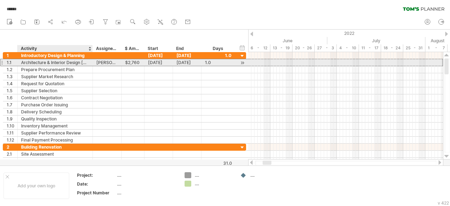
click at [76, 63] on div "Architecture & Interior Design [MEDICAL_DATA]" at bounding box center [55, 62] width 68 height 7
click at [0, 0] on input "**********" at bounding box center [0, 0] width 0 height 0
click at [76, 63] on input "**********" at bounding box center [55, 62] width 68 height 7
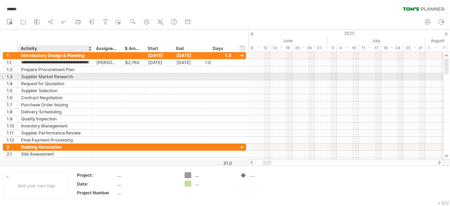
click at [76, 78] on div "Supplier Market Research" at bounding box center [55, 76] width 68 height 7
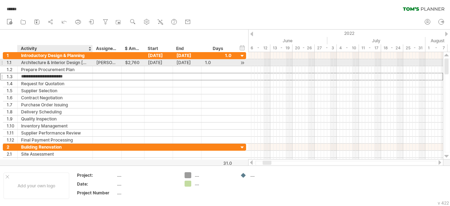
click at [66, 62] on div "Architecture & Interior Design [MEDICAL_DATA]" at bounding box center [55, 62] width 68 height 7
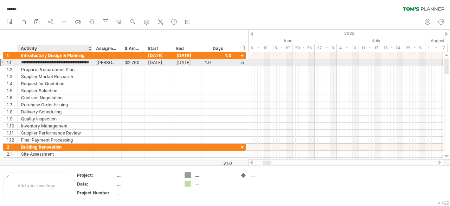
click at [66, 62] on input "**********" at bounding box center [55, 62] width 68 height 7
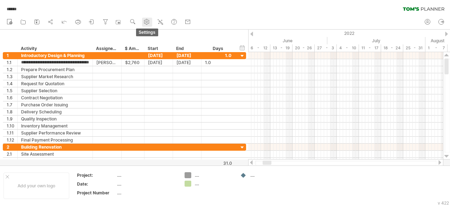
click at [150, 22] on use at bounding box center [146, 21] width 7 height 7
select select "*"
select select "**"
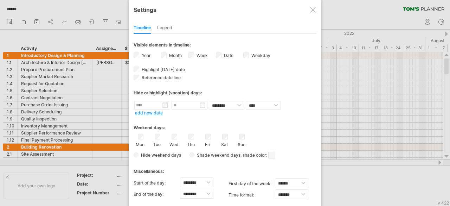
click at [168, 30] on div "Legend" at bounding box center [164, 27] width 15 height 11
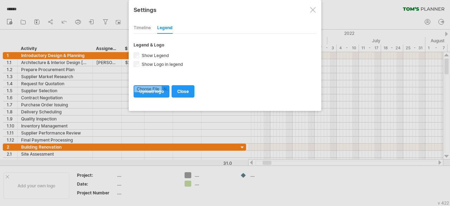
click at [312, 9] on div at bounding box center [313, 10] width 6 height 6
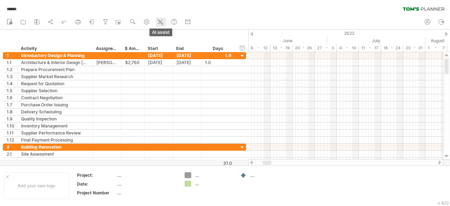
click at [162, 21] on icon at bounding box center [160, 21] width 7 height 7
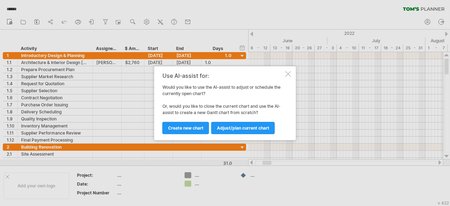
click at [288, 73] on div at bounding box center [288, 74] width 6 height 6
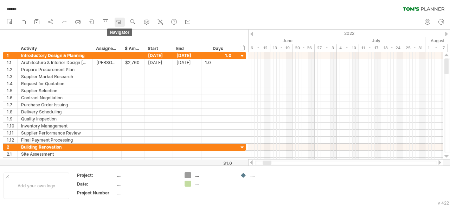
click at [121, 21] on div at bounding box center [119, 22] width 7 height 7
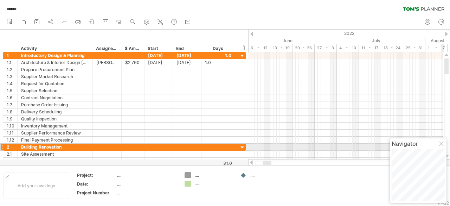
click at [440, 143] on div at bounding box center [442, 144] width 6 height 6
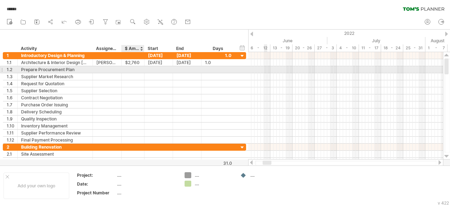
click at [130, 68] on div at bounding box center [132, 69] width 15 height 7
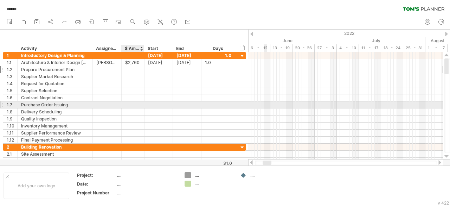
click at [130, 104] on div at bounding box center [132, 104] width 15 height 7
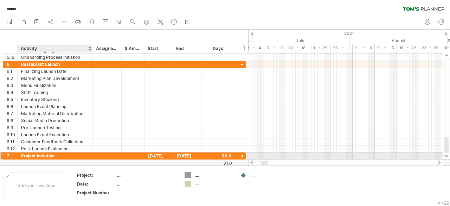
click at [43, 154] on div "Project Initiation" at bounding box center [55, 155] width 68 height 7
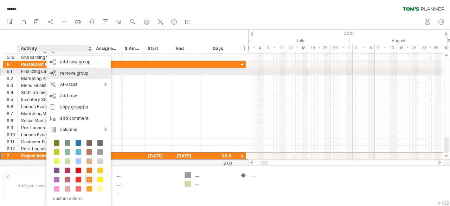
click at [78, 73] on span "remove group" at bounding box center [74, 72] width 28 height 5
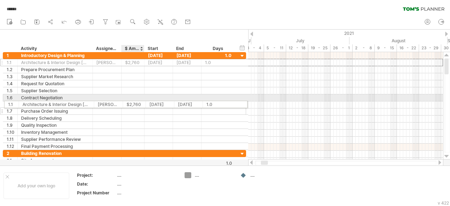
drag, startPoint x: 135, startPoint y: 63, endPoint x: 134, endPoint y: 103, distance: 40.4
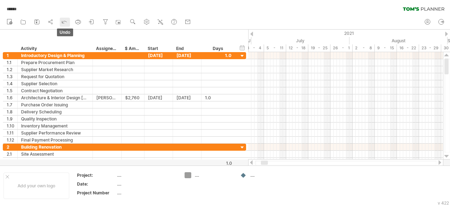
click at [65, 21] on icon at bounding box center [64, 21] width 7 height 7
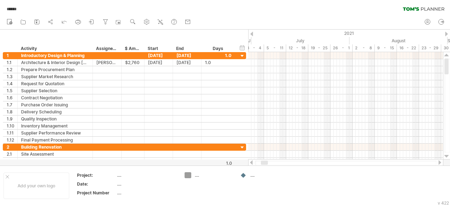
click at [270, 17] on div "new" at bounding box center [225, 22] width 450 height 15
click at [53, 20] on icon at bounding box center [50, 21] width 7 height 7
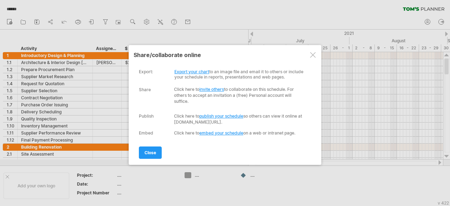
click at [181, 69] on link "Export your chart" at bounding box center [191, 71] width 35 height 5
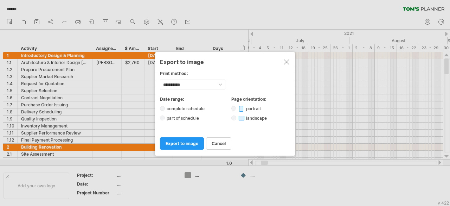
click at [286, 60] on div at bounding box center [287, 62] width 6 height 6
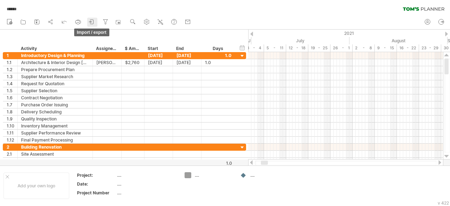
click at [92, 21] on icon at bounding box center [91, 21] width 7 height 7
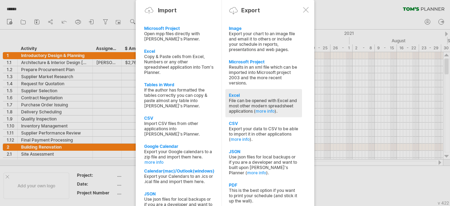
click at [237, 93] on div "Excel" at bounding box center [264, 94] width 70 height 5
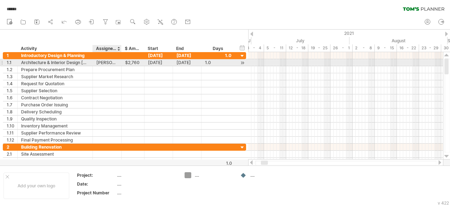
click at [108, 64] on div "[PERSON_NAME] Arch" at bounding box center [106, 62] width 21 height 7
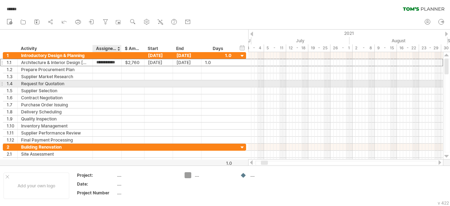
click at [104, 84] on div at bounding box center [106, 83] width 21 height 7
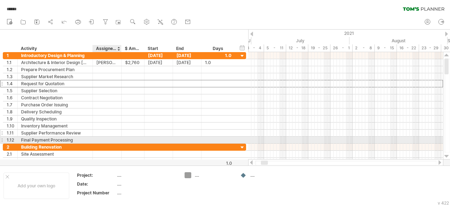
click at [122, 129] on div at bounding box center [121, 132] width 4 height 7
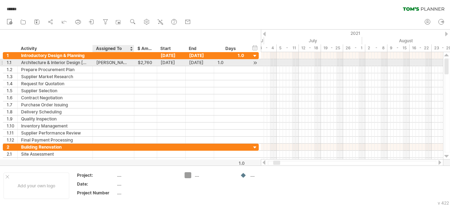
click at [120, 62] on div "[PERSON_NAME] Arch" at bounding box center [113, 62] width 34 height 7
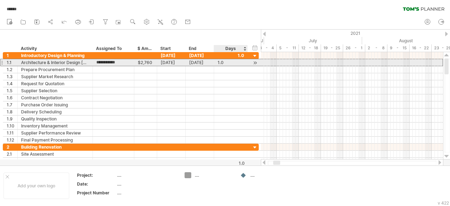
click at [224, 59] on div "1.0" at bounding box center [231, 62] width 26 height 7
click at [224, 59] on input "***" at bounding box center [224, 62] width 13 height 7
type input "**"
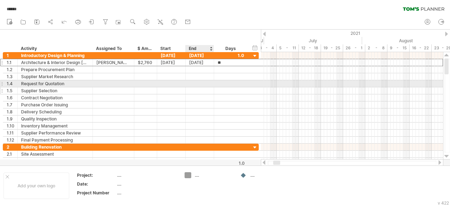
click at [203, 87] on div at bounding box center [200, 90] width 28 height 7
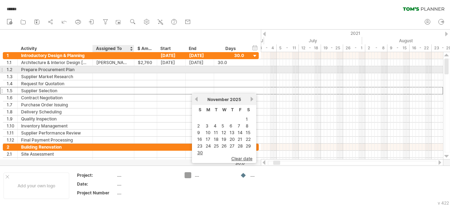
click at [120, 69] on div at bounding box center [113, 69] width 34 height 7
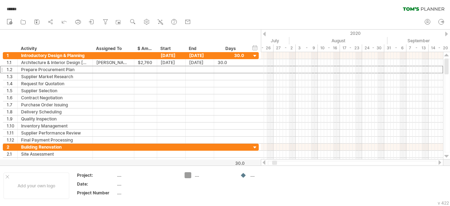
click at [448, 33] on div "2020" at bounding box center [194, 33] width 1158 height 7
click at [446, 34] on div at bounding box center [446, 34] width 3 height 5
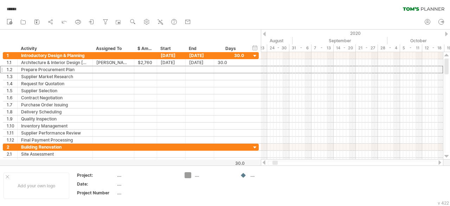
click at [446, 34] on div at bounding box center [446, 34] width 3 height 5
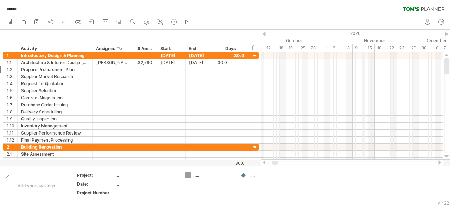
click at [445, 32] on div at bounding box center [446, 34] width 3 height 5
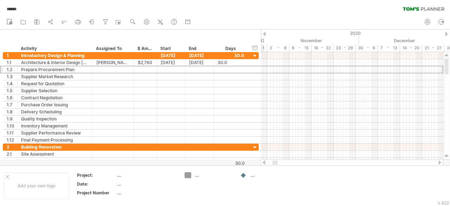
click at [445, 32] on div at bounding box center [446, 34] width 3 height 5
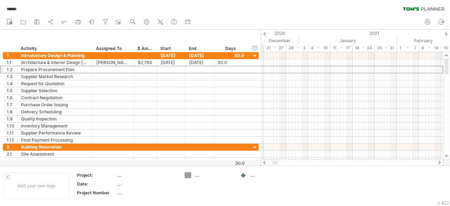
click at [445, 32] on div at bounding box center [446, 34] width 3 height 5
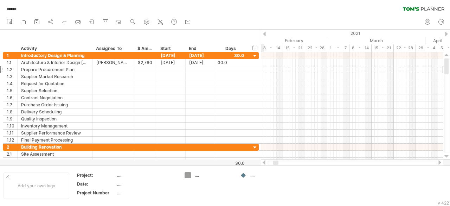
click at [445, 32] on div at bounding box center [446, 34] width 3 height 5
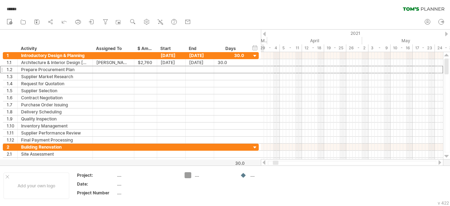
click at [445, 32] on div at bounding box center [446, 34] width 3 height 5
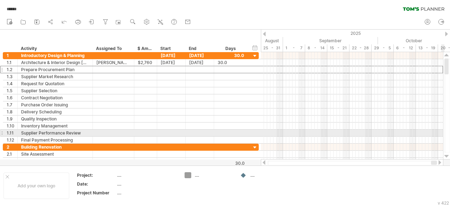
drag, startPoint x: 277, startPoint y: 161, endPoint x: 445, endPoint y: 135, distance: 170.1
click at [445, 135] on div at bounding box center [355, 109] width 189 height 114
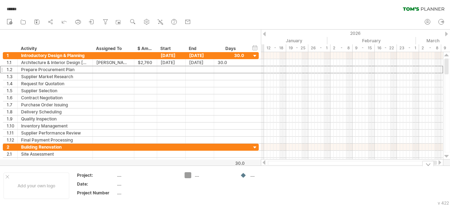
drag, startPoint x: 319, startPoint y: 163, endPoint x: 441, endPoint y: 168, distance: 122.1
click at [441, 168] on div "Trying to reach [DOMAIN_NAME] Connected again... 0% autosave... ****** clear fi…" at bounding box center [225, 103] width 450 height 206
click at [264, 162] on div at bounding box center [264, 162] width 6 height 5
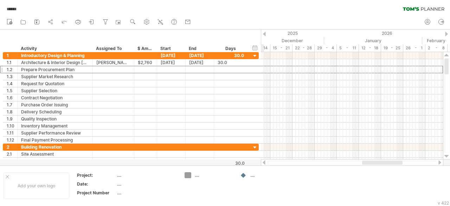
click at [264, 162] on div at bounding box center [264, 162] width 6 height 5
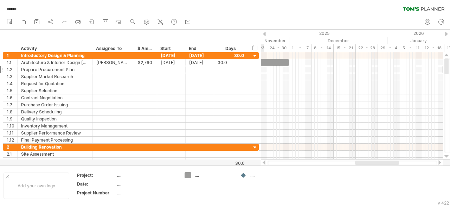
click at [264, 162] on div at bounding box center [264, 162] width 6 height 5
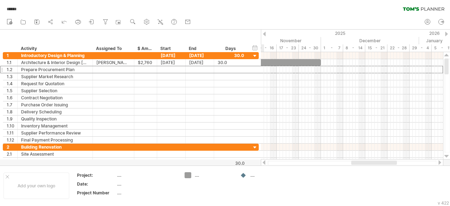
click at [264, 162] on div at bounding box center [264, 162] width 6 height 5
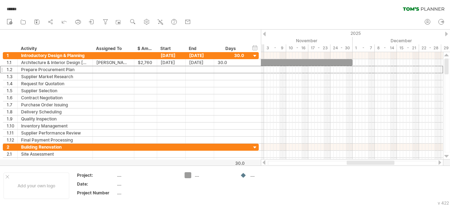
click at [264, 162] on div at bounding box center [264, 162] width 6 height 5
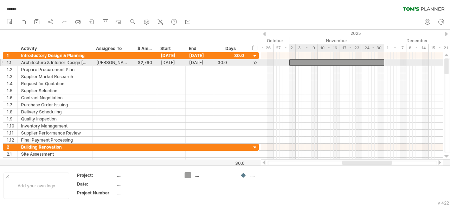
click at [326, 63] on div at bounding box center [336, 62] width 95 height 7
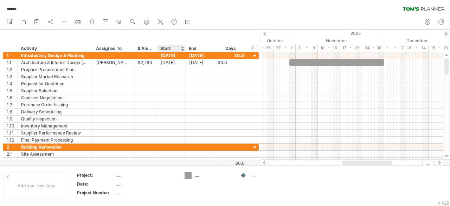
click at [189, 174] on div "Trying to reach [DOMAIN_NAME] Connected again... 0% autosave... ****** clear fi…" at bounding box center [225, 103] width 450 height 206
click at [190, 173] on div "Trying to reach [DOMAIN_NAME] Connected again... 0% autosave... ****** clear fi…" at bounding box center [225, 103] width 450 height 206
click at [190, 173] on div at bounding box center [188, 175] width 7 height 7
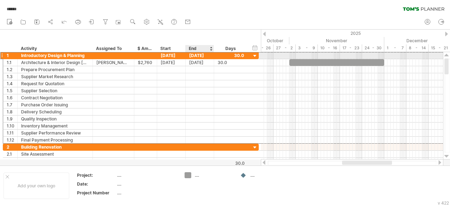
click at [70, 55] on div "Introductory Design & Planning" at bounding box center [55, 55] width 68 height 7
click at [70, 55] on input "**********" at bounding box center [55, 55] width 68 height 7
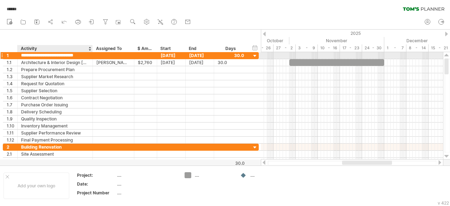
click at [54, 53] on input "**********" at bounding box center [55, 55] width 68 height 7
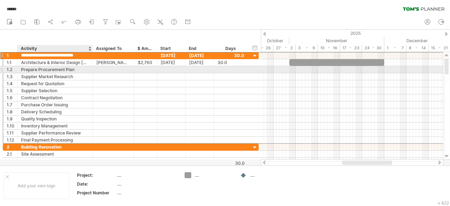
click at [48, 70] on div "Prepare Procurement Plan" at bounding box center [55, 69] width 68 height 7
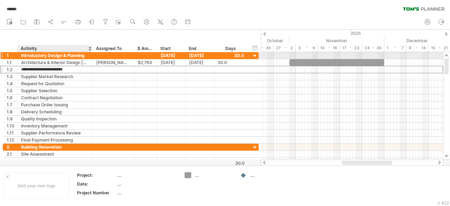
click at [45, 55] on div "Introductory Design & Planning" at bounding box center [55, 55] width 68 height 7
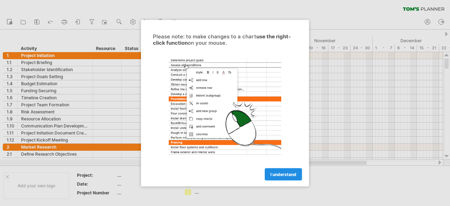
click at [282, 175] on span "I understand" at bounding box center [283, 173] width 26 height 5
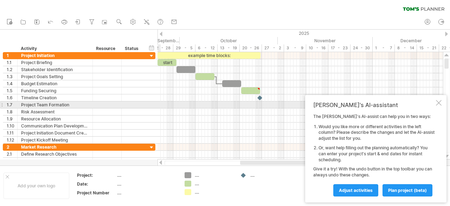
click at [437, 102] on div at bounding box center [439, 103] width 6 height 6
